Goal: Information Seeking & Learning: Find specific fact

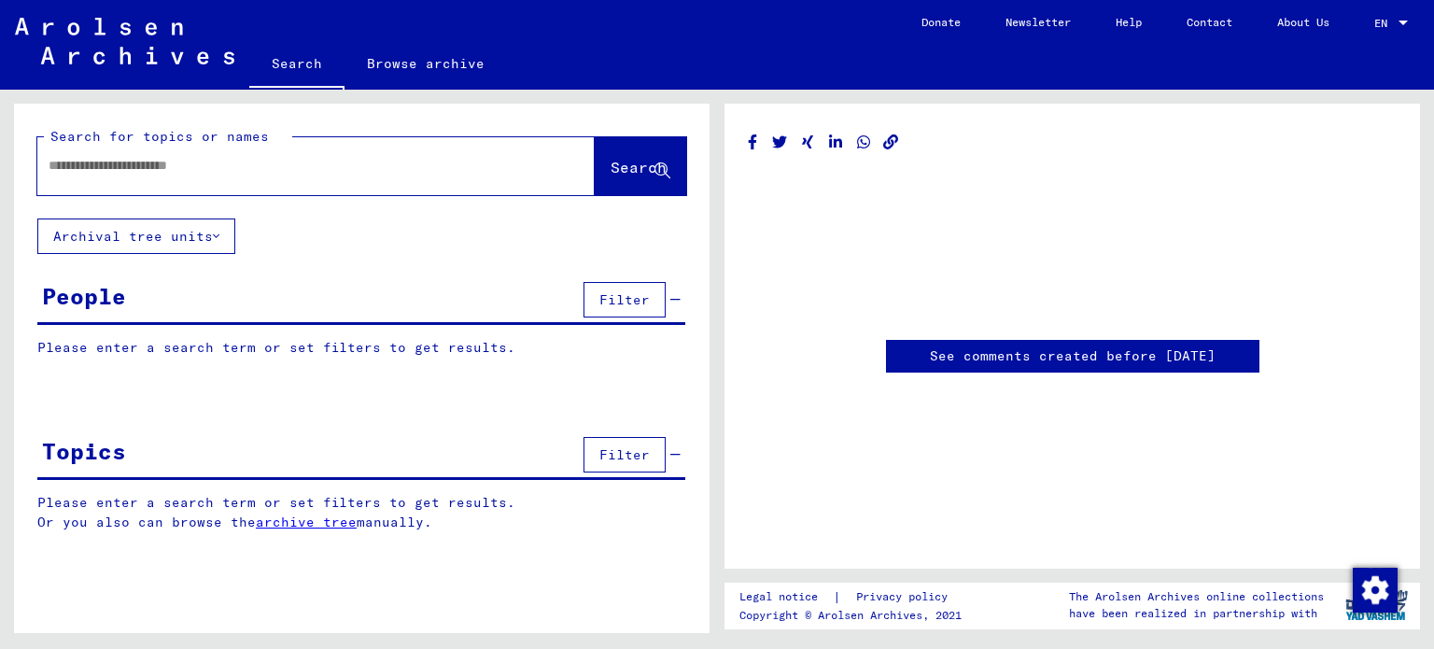
type input "********"
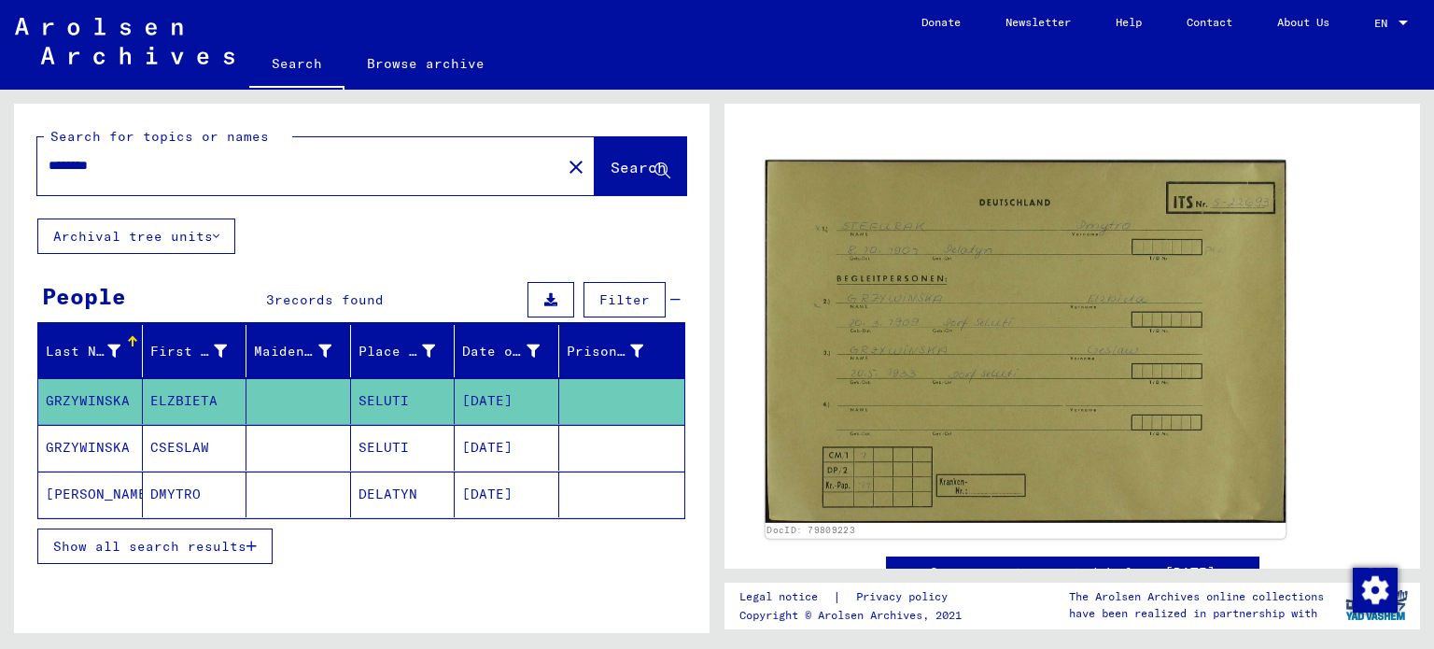
scroll to position [161, 0]
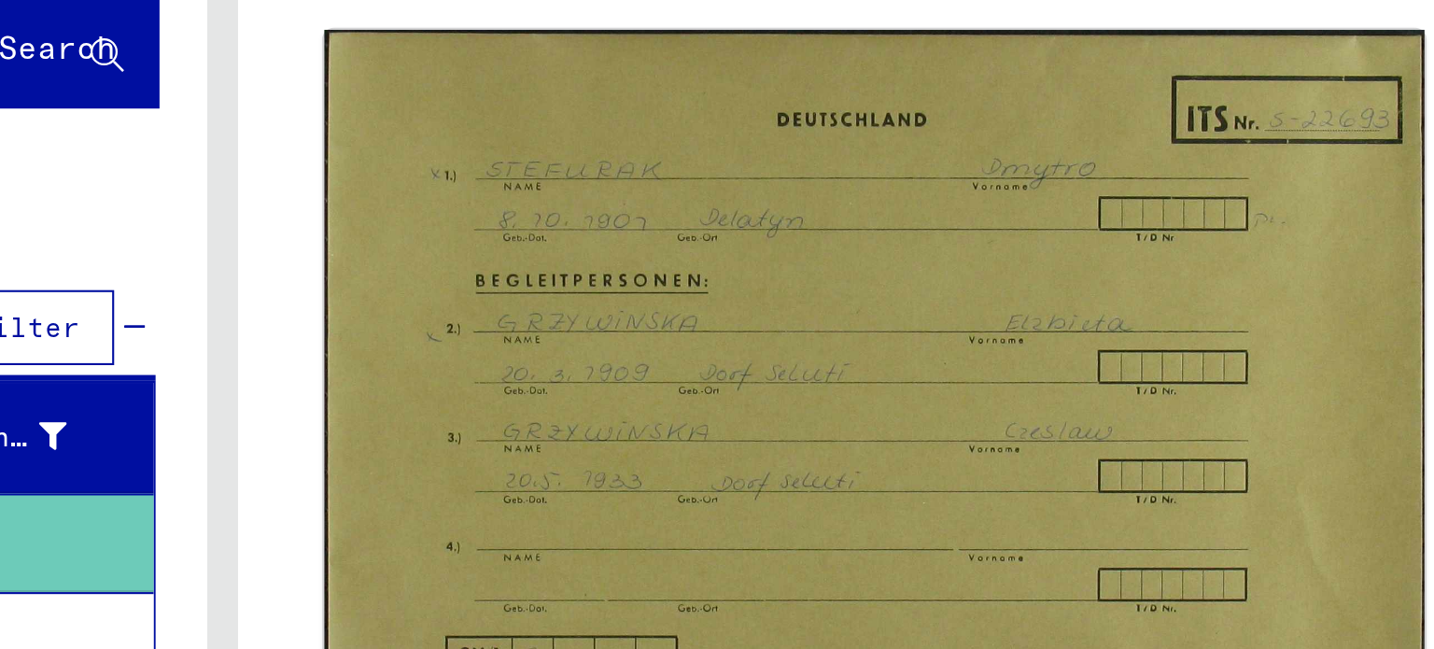
click at [1180, 281] on img at bounding box center [1025, 341] width 521 height 362
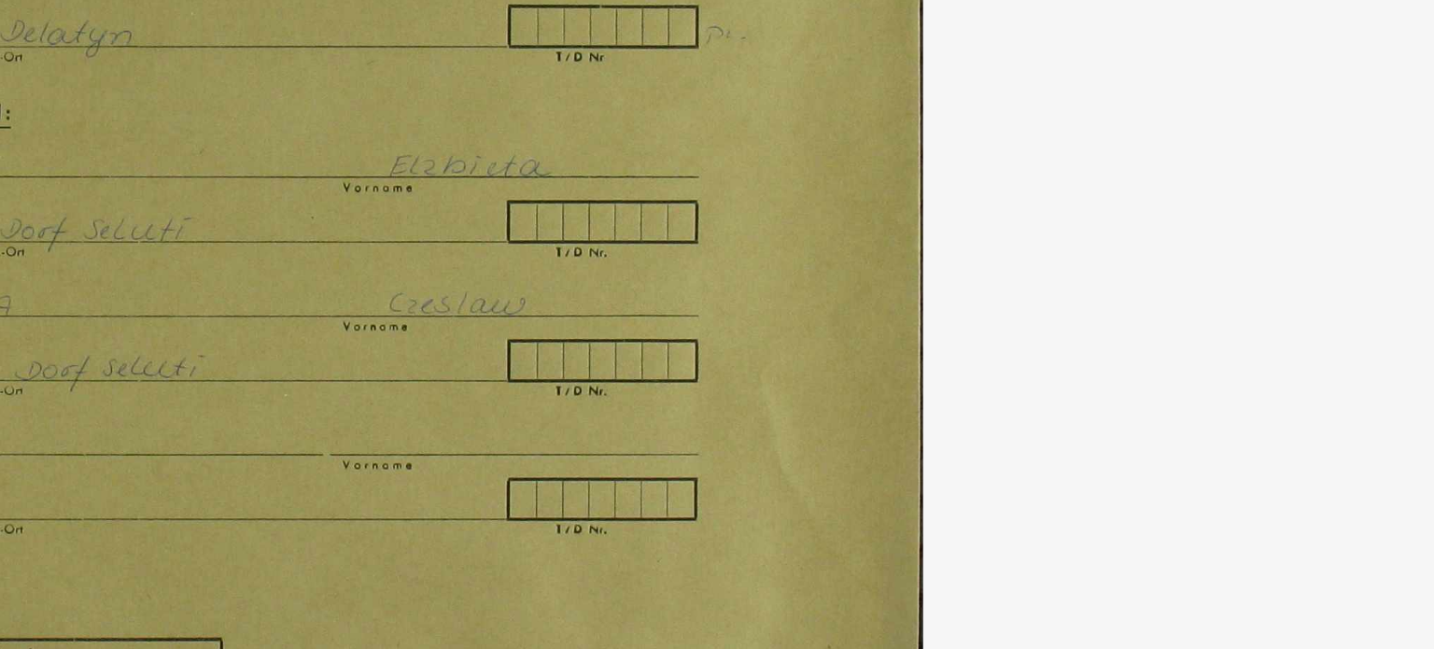
drag, startPoint x: 1180, startPoint y: 281, endPoint x: 1173, endPoint y: 146, distance: 135.5
click at [1173, 146] on img at bounding box center [717, 278] width 1147 height 462
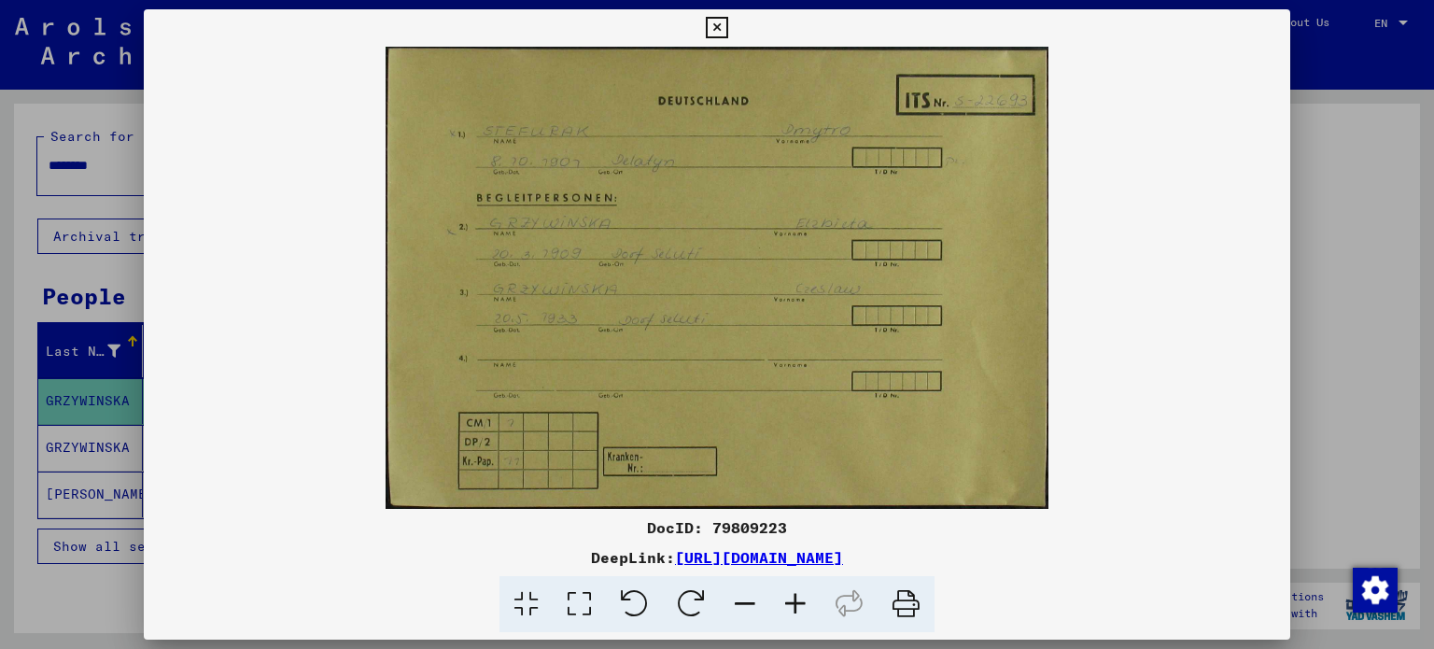
click at [1284, 329] on img at bounding box center [717, 278] width 1147 height 462
click at [1315, 274] on div at bounding box center [717, 324] width 1434 height 649
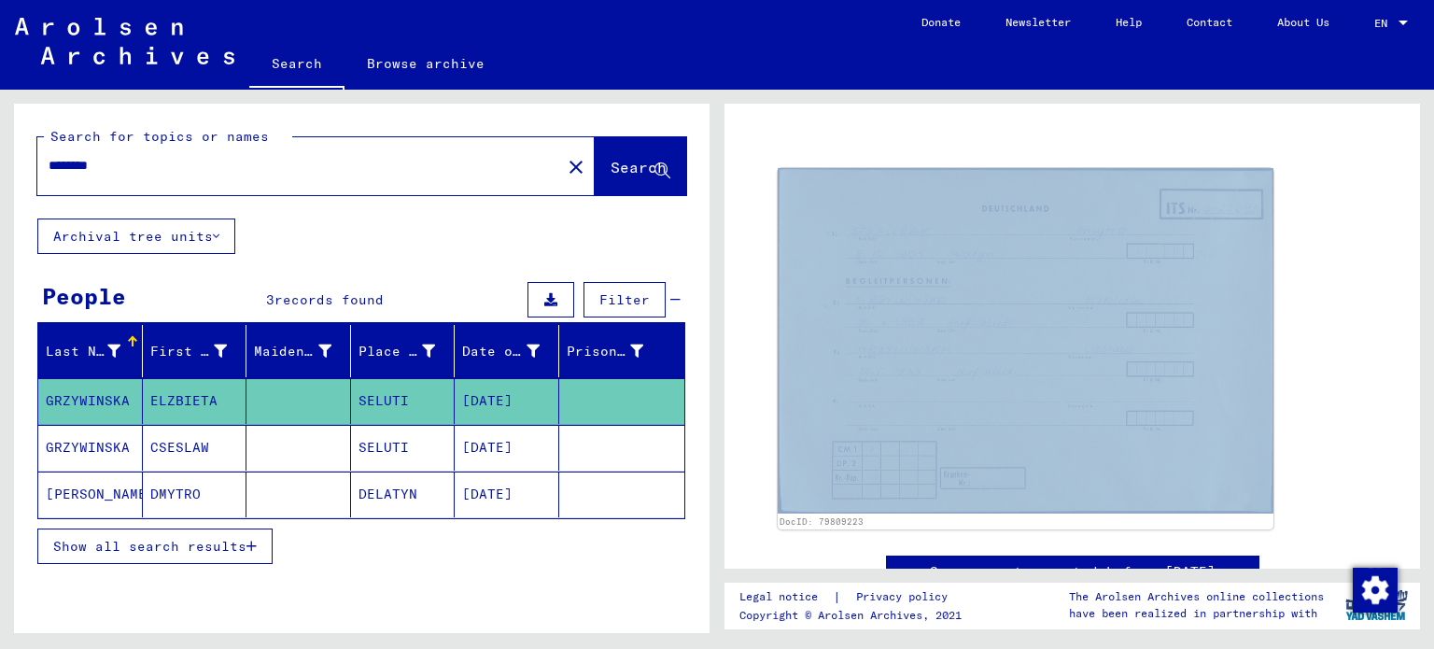
click at [1315, 274] on div "DocID: 79809223" at bounding box center [1072, 348] width 604 height 375
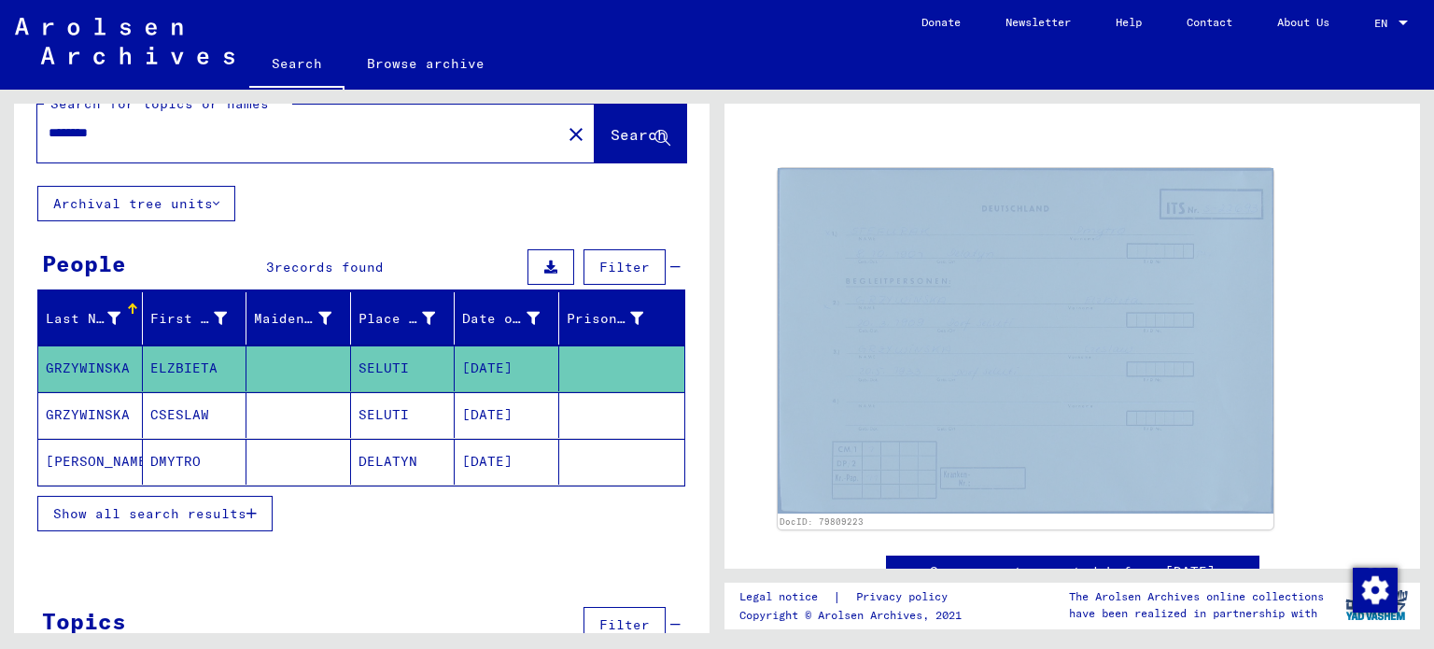
scroll to position [30, 0]
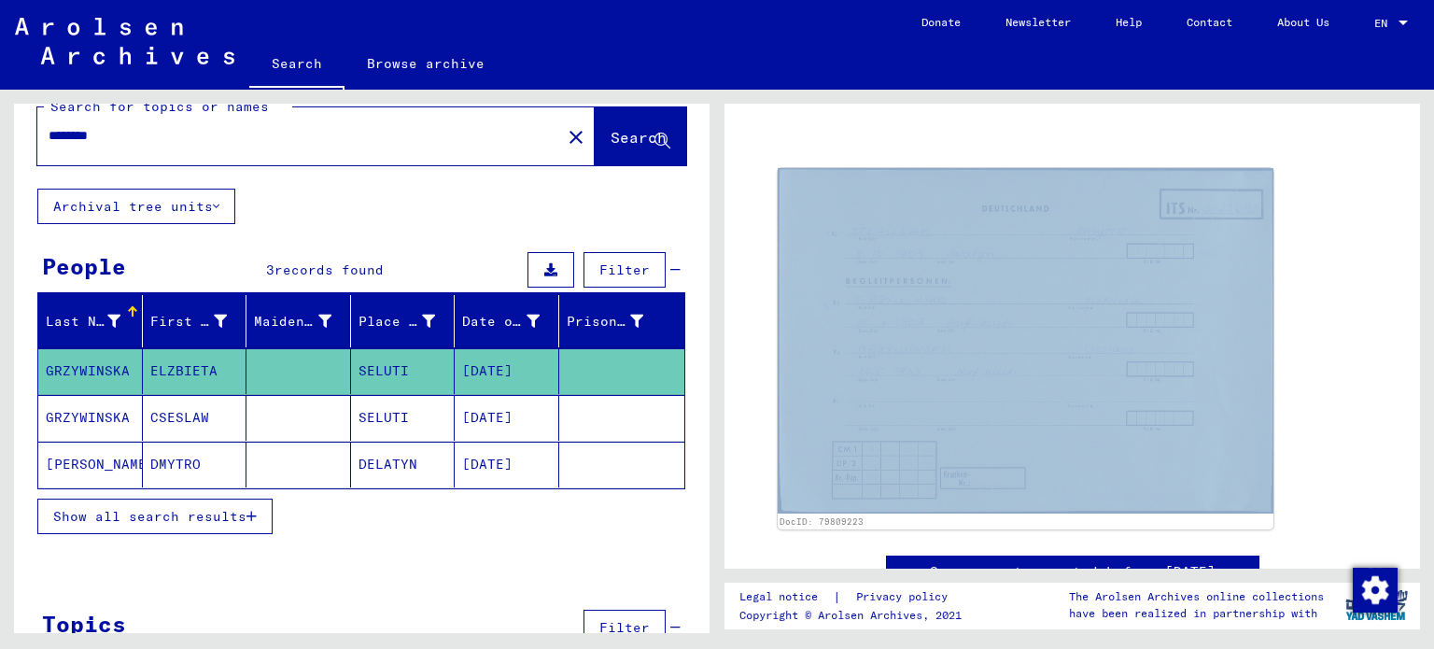
drag, startPoint x: 343, startPoint y: 478, endPoint x: 411, endPoint y: 473, distance: 68.3
click at [411, 473] on mat-cell "DELATYN" at bounding box center [403, 465] width 105 height 46
